Goal: Navigation & Orientation: Find specific page/section

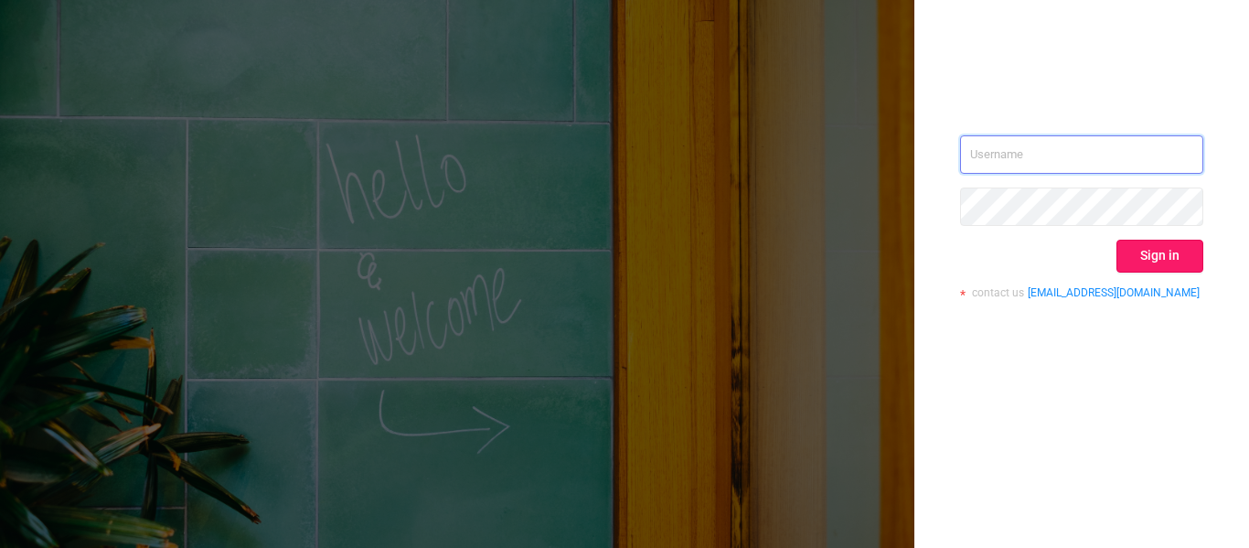
type input "[EMAIL_ADDRESS][DOMAIN_NAME]"
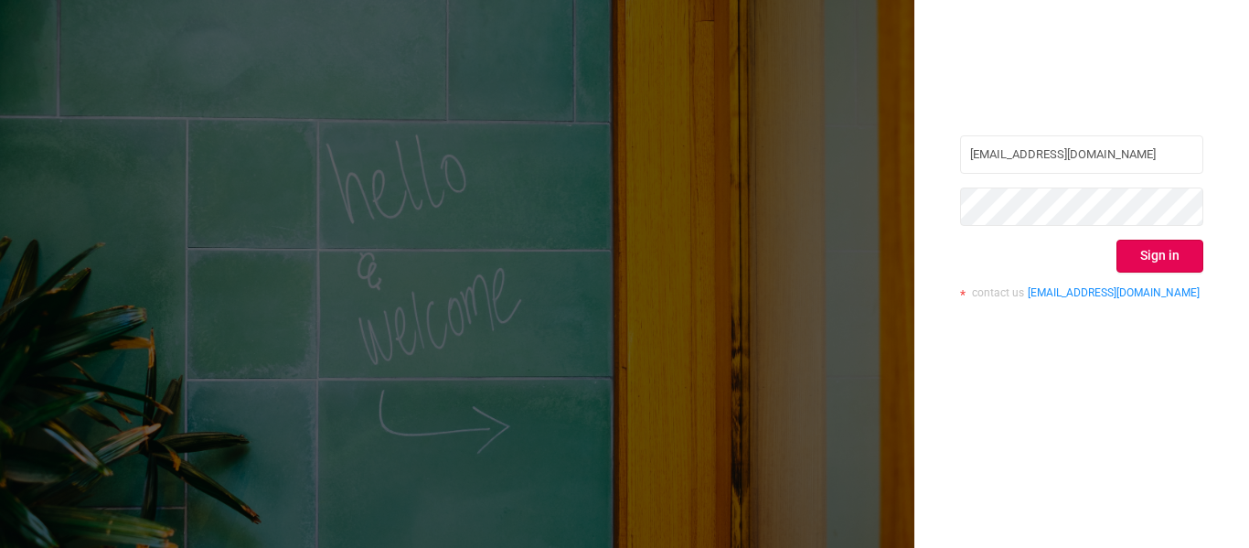
drag, startPoint x: 1154, startPoint y: 257, endPoint x: 1131, endPoint y: 240, distance: 28.7
click at [1154, 257] on button "Sign in" at bounding box center [1159, 256] width 87 height 33
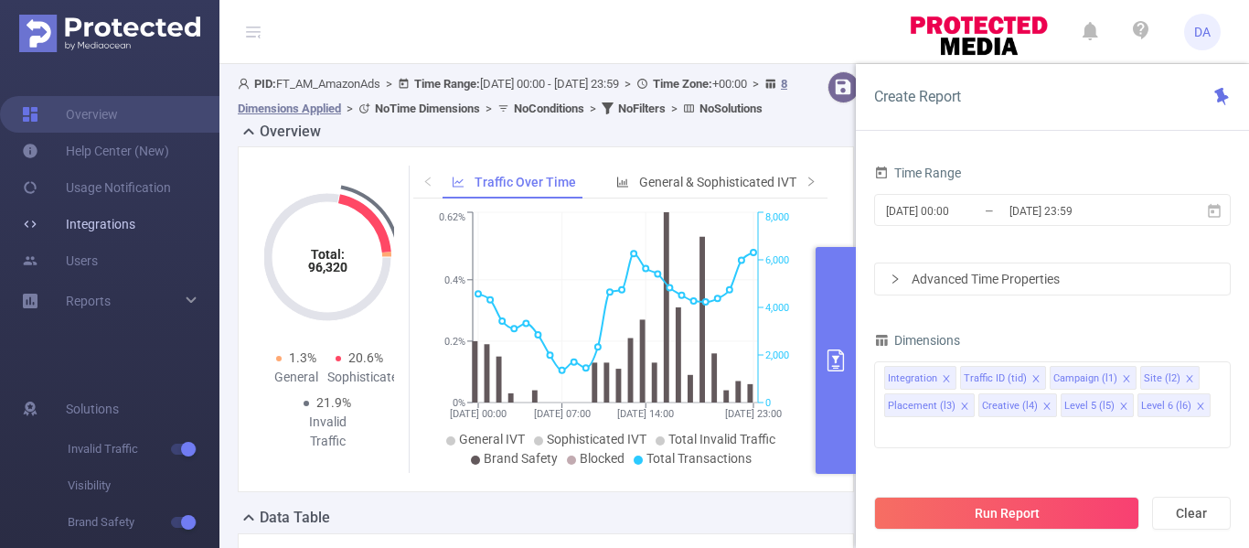
click at [91, 226] on link "Integrations" at bounding box center [78, 224] width 113 height 37
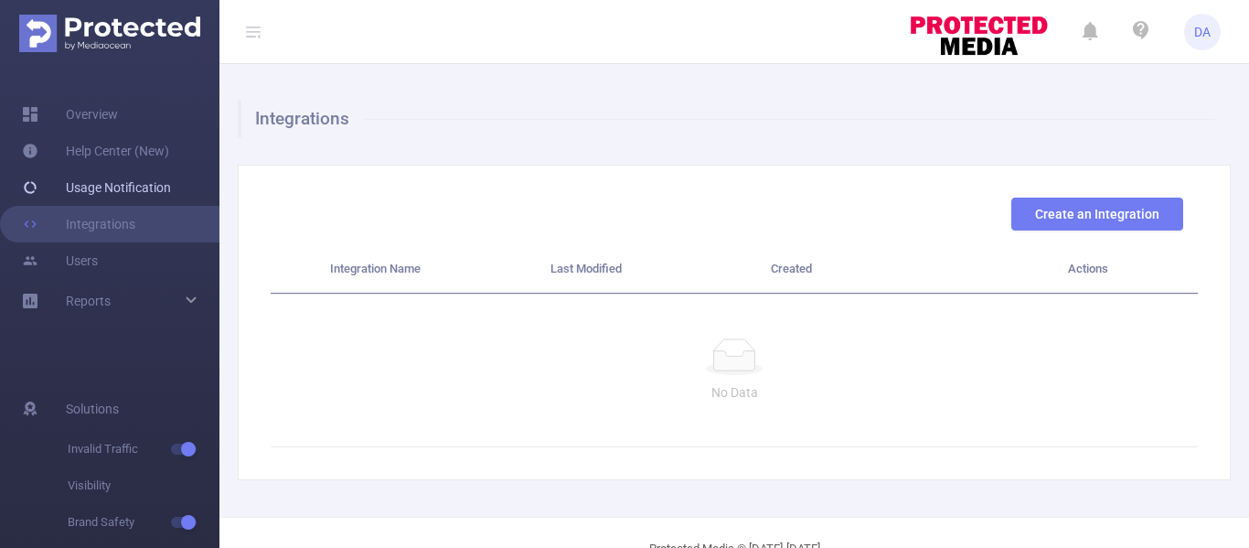
click at [118, 186] on link "Usage Notification" at bounding box center [96, 187] width 149 height 37
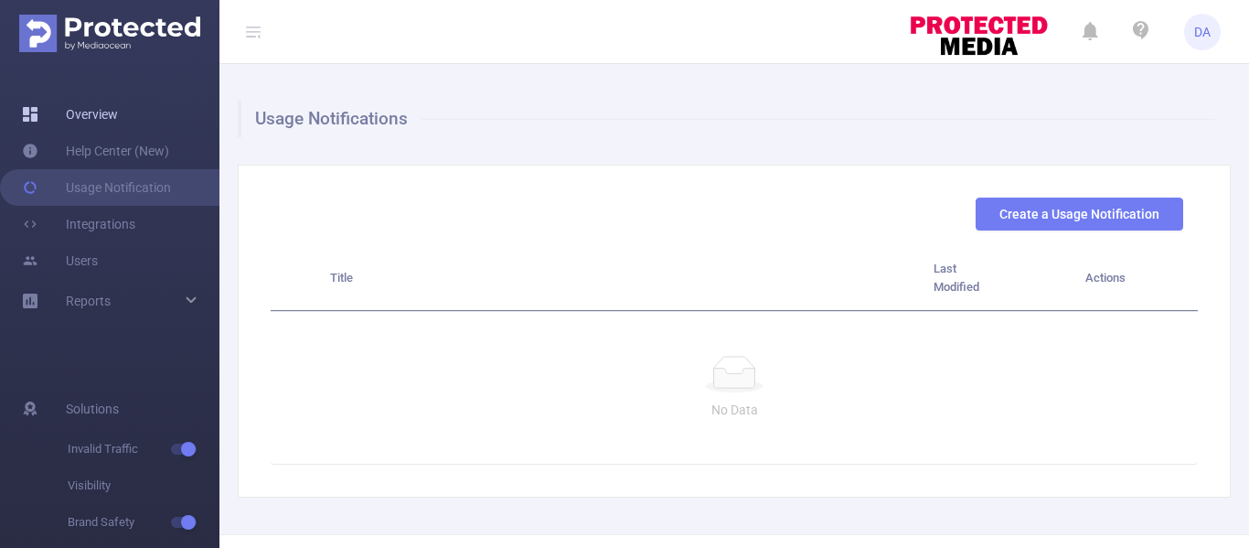
click at [97, 114] on link "Overview" at bounding box center [70, 114] width 96 height 37
